Goal: Transaction & Acquisition: Purchase product/service

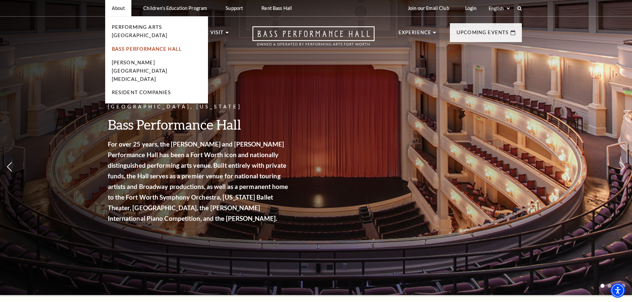
click at [143, 46] on link "Bass Performance Hall" at bounding box center [147, 49] width 70 height 6
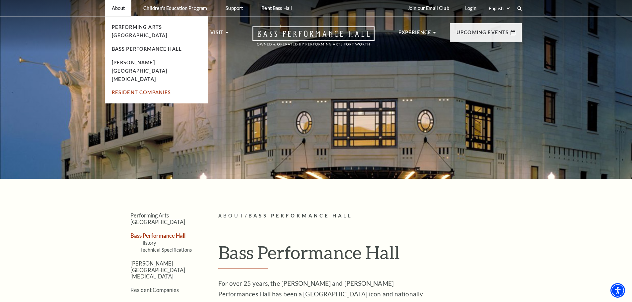
click at [144, 90] on link "Resident Companies" at bounding box center [141, 93] width 59 height 6
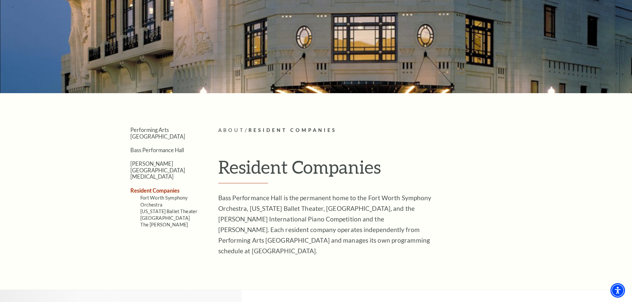
scroll to position [99, 0]
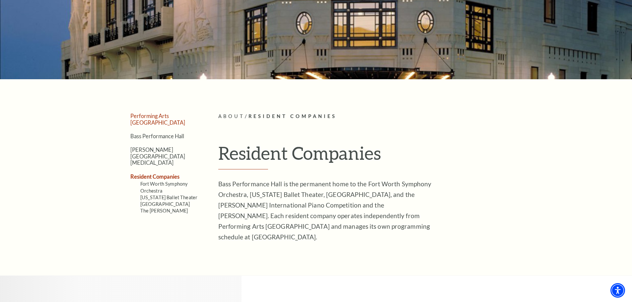
click at [160, 116] on link "Performing Arts [GEOGRAPHIC_DATA]" at bounding box center [157, 119] width 55 height 13
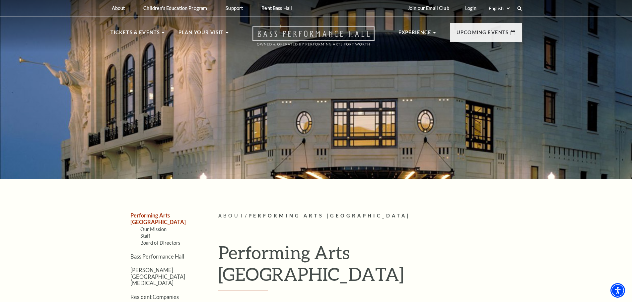
click at [360, 36] on icon "Open this option" at bounding box center [313, 36] width 122 height 20
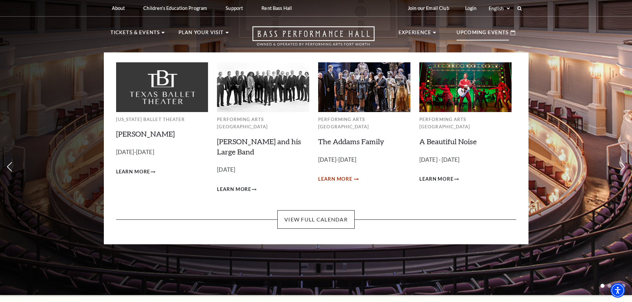
click at [349, 175] on span "Learn More" at bounding box center [335, 179] width 34 height 8
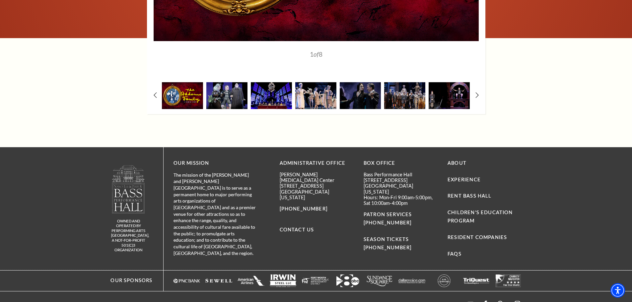
scroll to position [1106, 0]
